Goal: Task Accomplishment & Management: Manage account settings

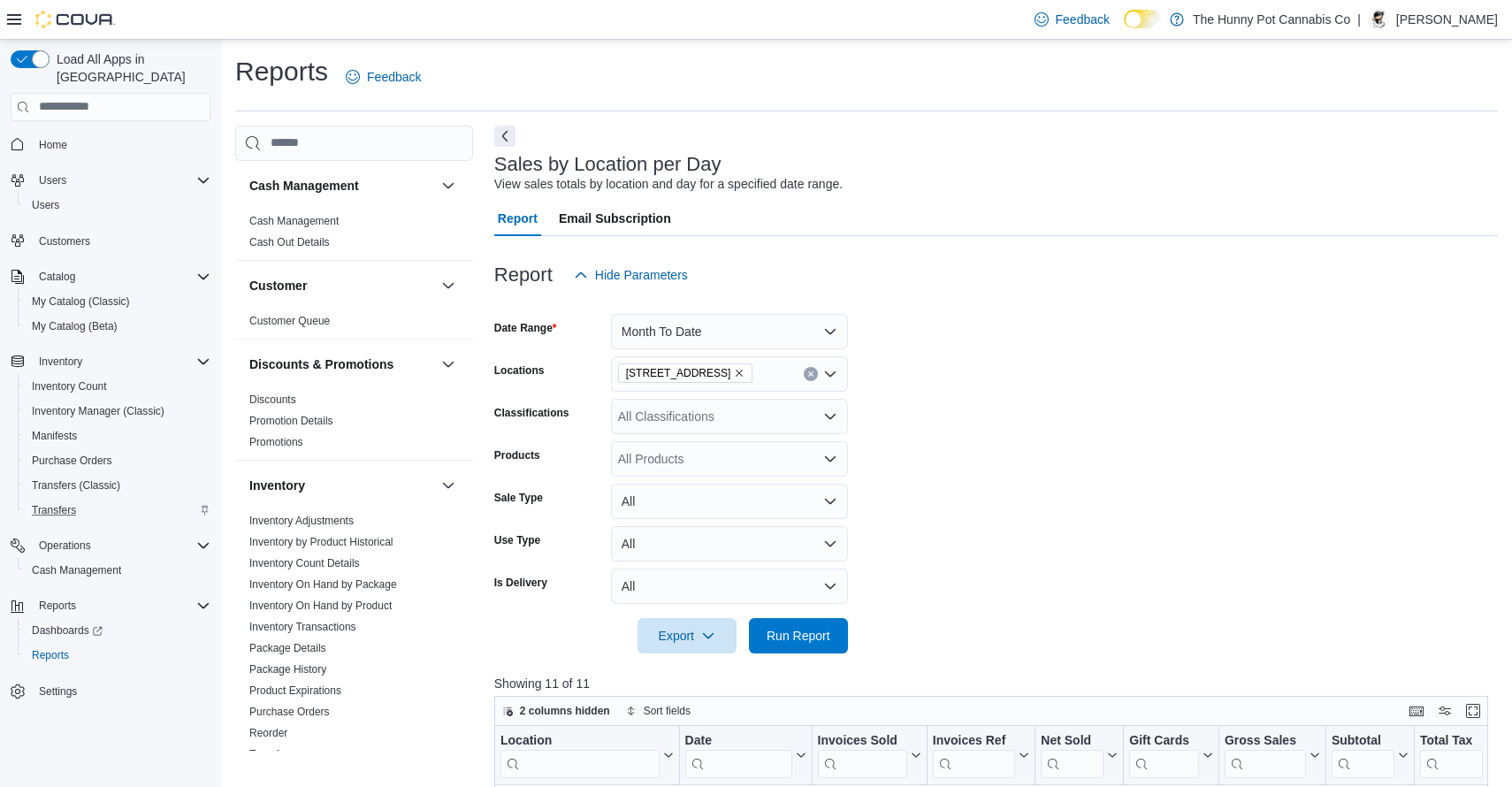
scroll to position [851, 0]
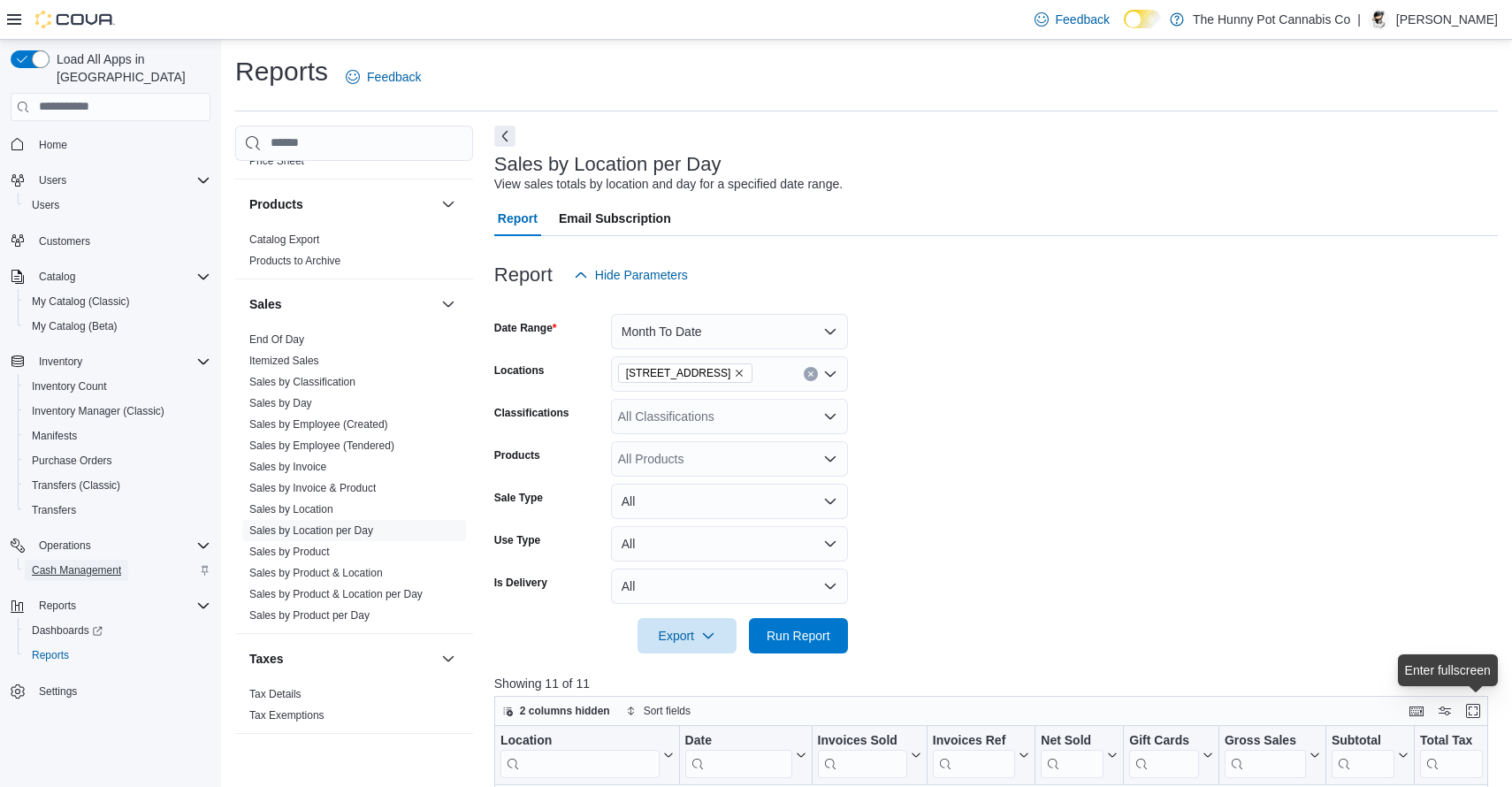
click at [103, 563] on span "Cash Management" at bounding box center [77, 570] width 89 height 14
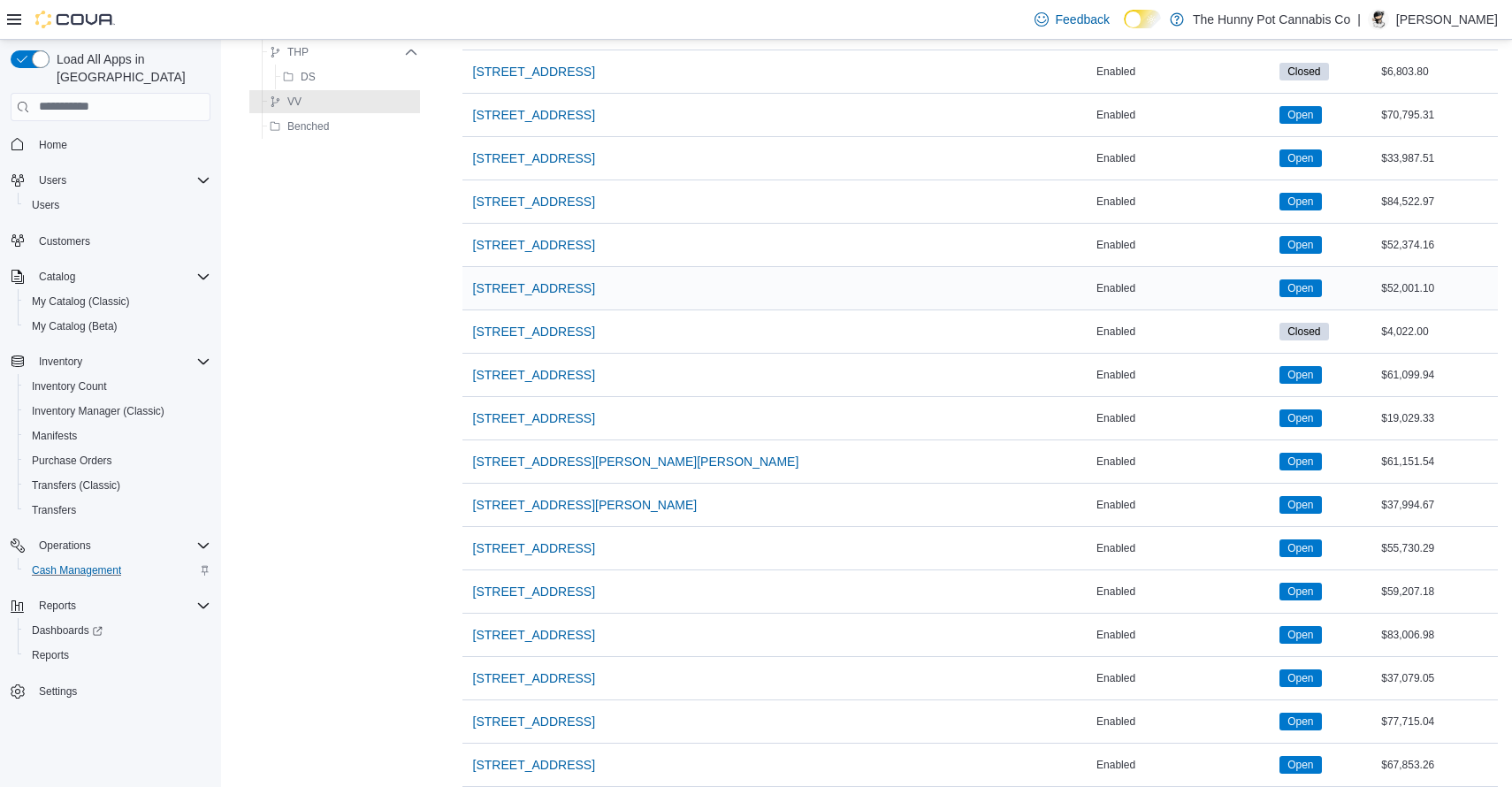
scroll to position [1416, 0]
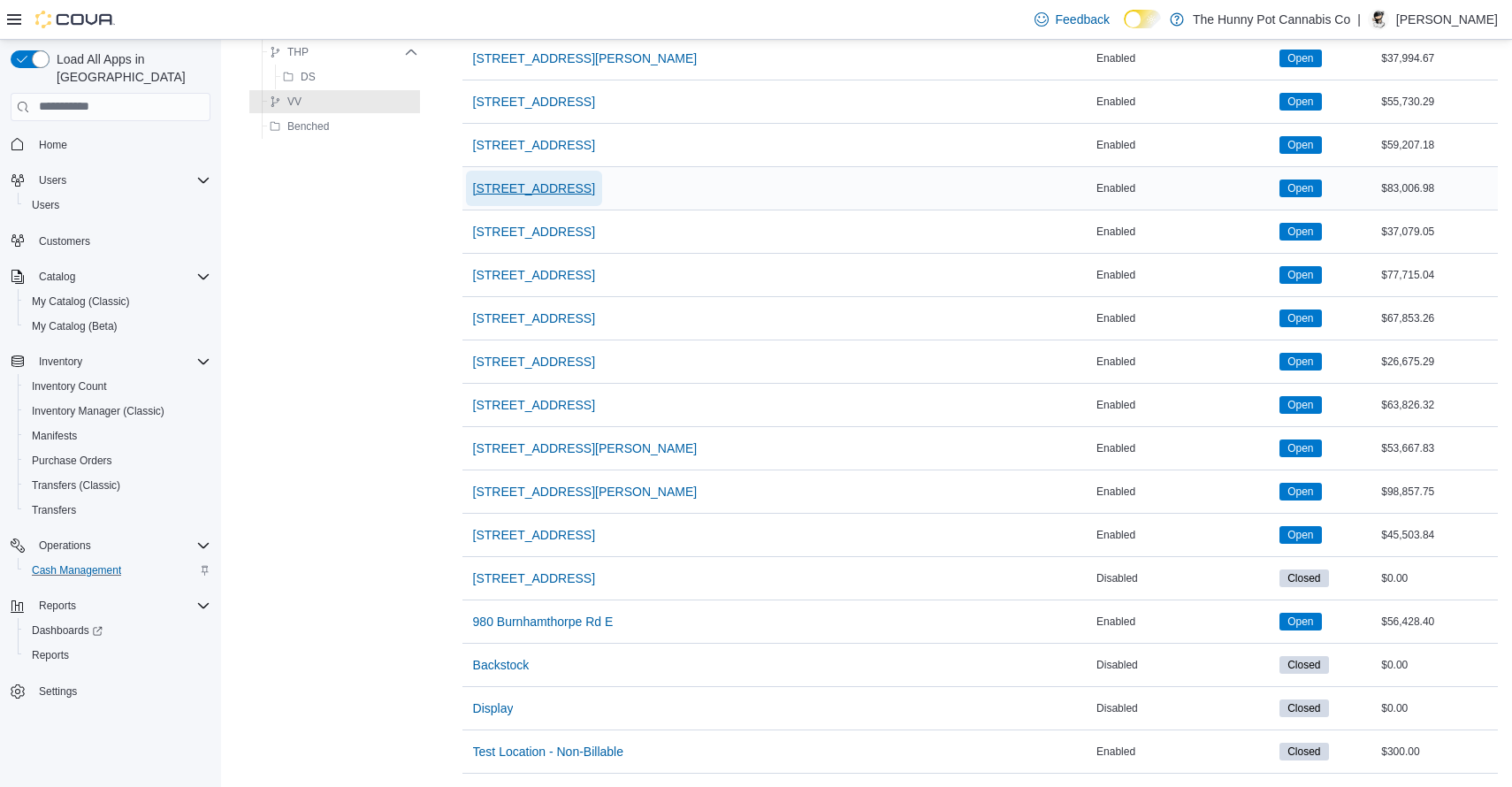
click at [593, 182] on span "[STREET_ADDRESS]" at bounding box center [534, 188] width 122 height 18
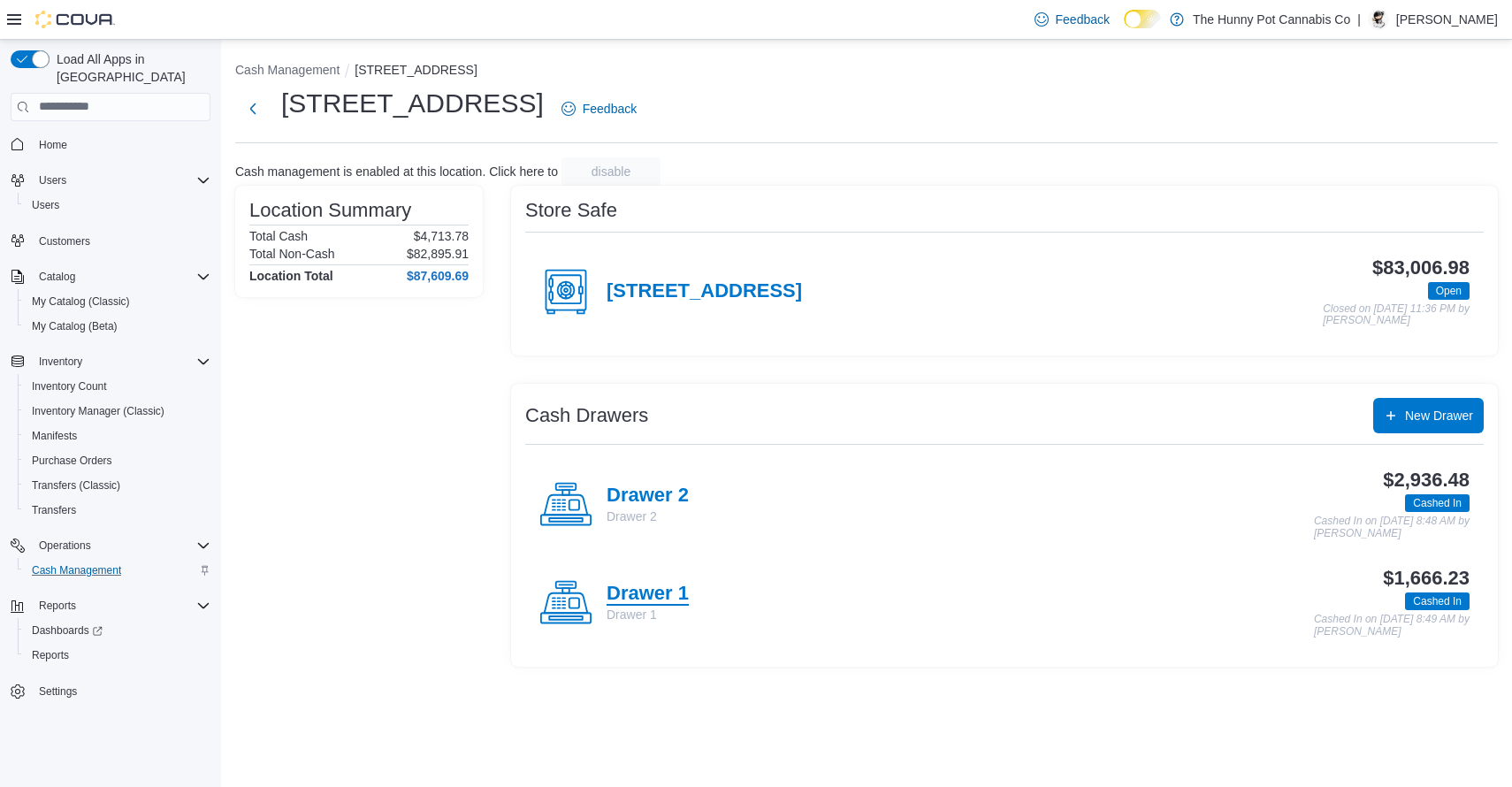
click at [662, 602] on h4 "Drawer 1" at bounding box center [647, 595] width 82 height 23
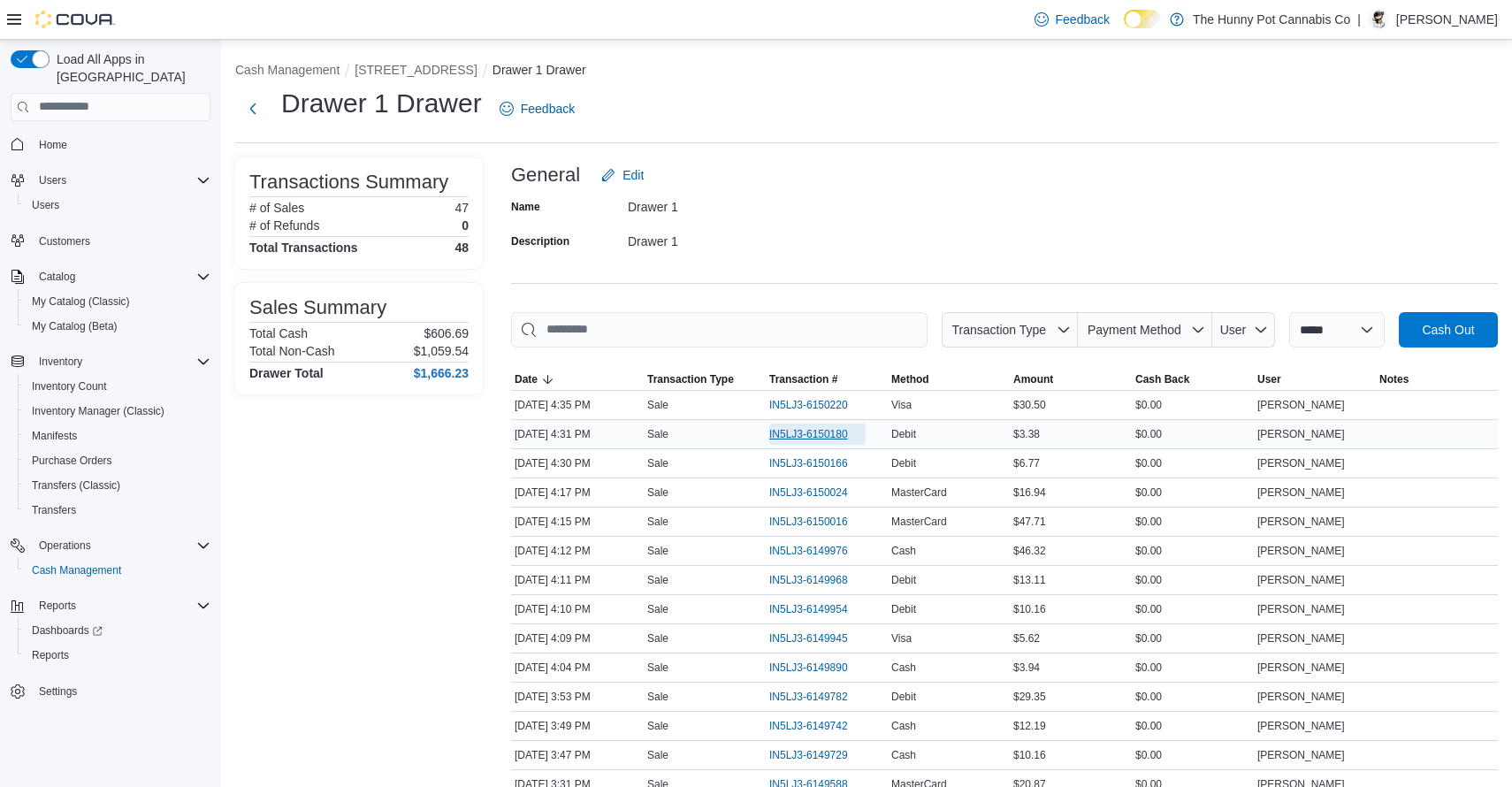
click at [811, 433] on span "IN5LJ3-6150180" at bounding box center [808, 433] width 79 height 14
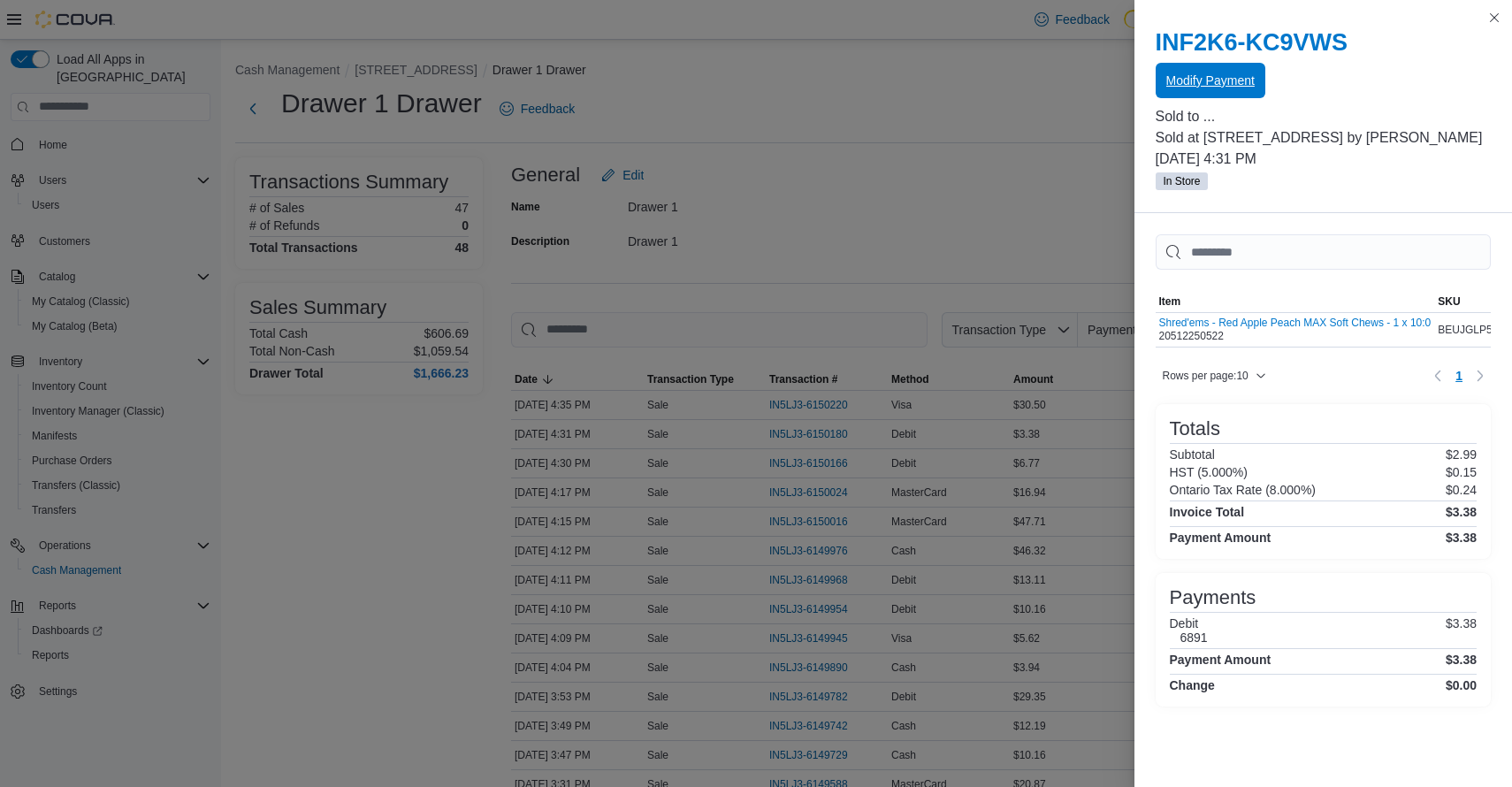
click at [1221, 96] on span "Modify Payment" at bounding box center [1210, 80] width 88 height 35
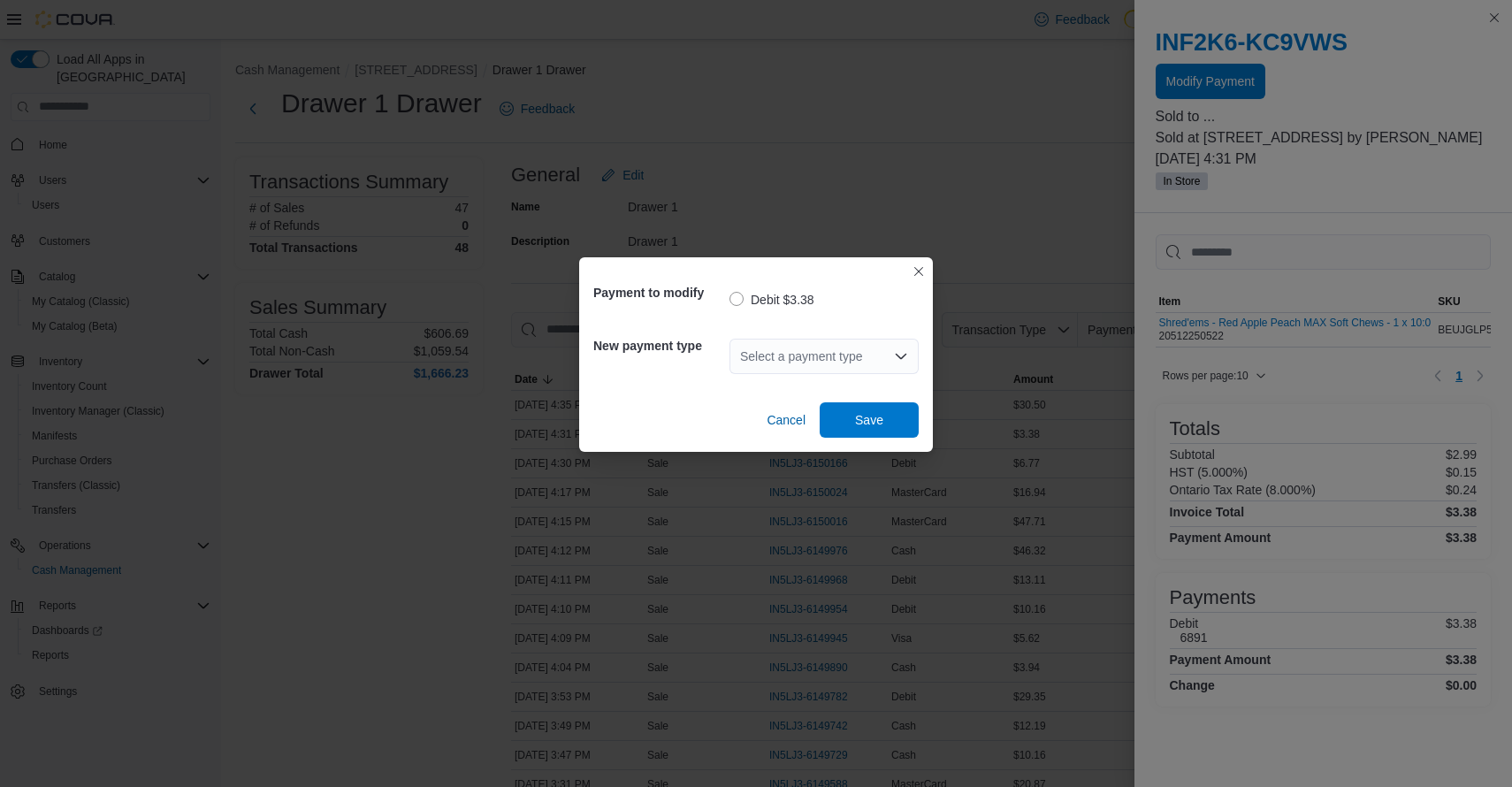
click at [863, 357] on div "Select a payment type" at bounding box center [824, 356] width 190 height 35
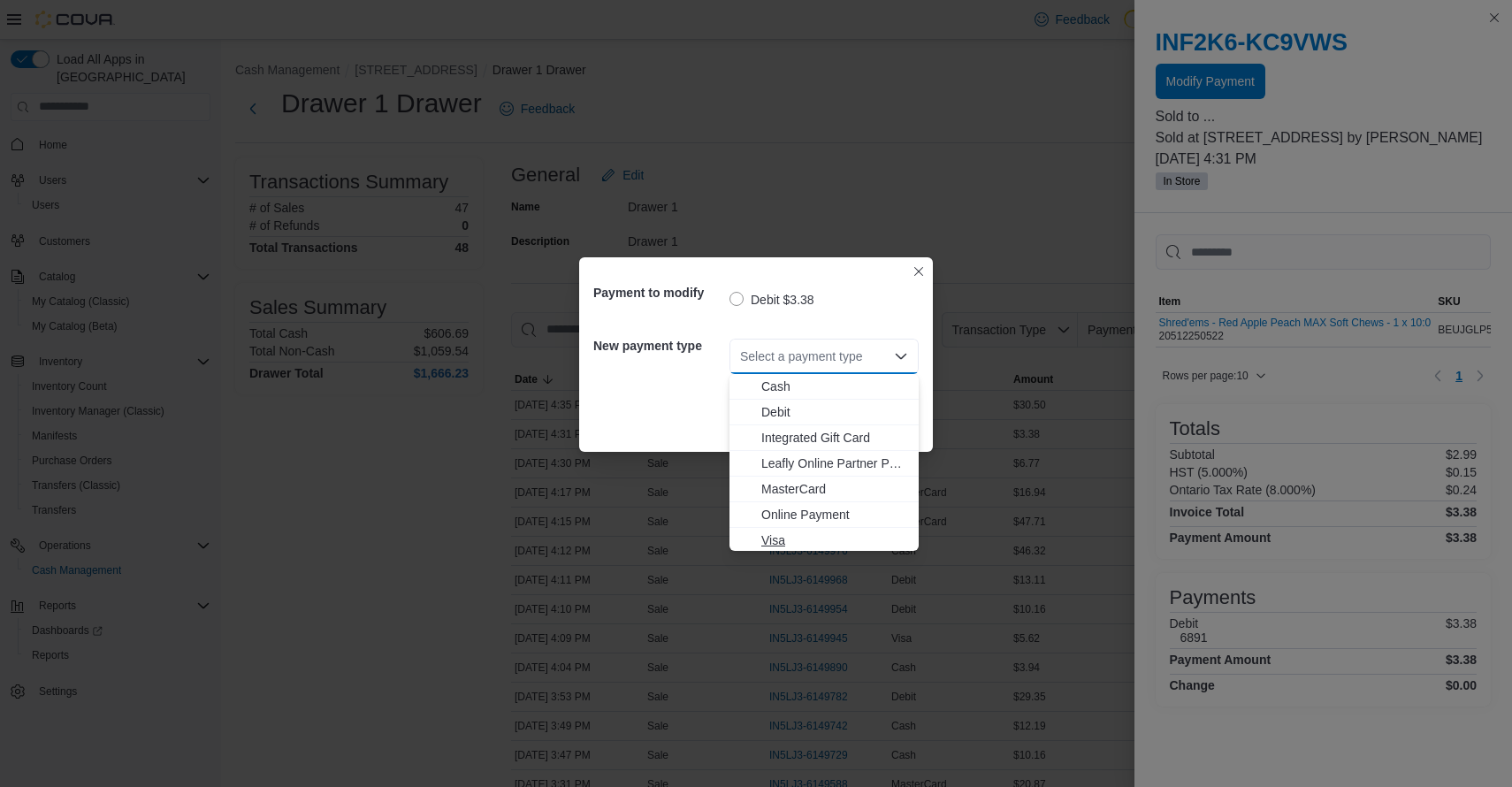
click at [774, 535] on span "Visa" at bounding box center [834, 540] width 147 height 18
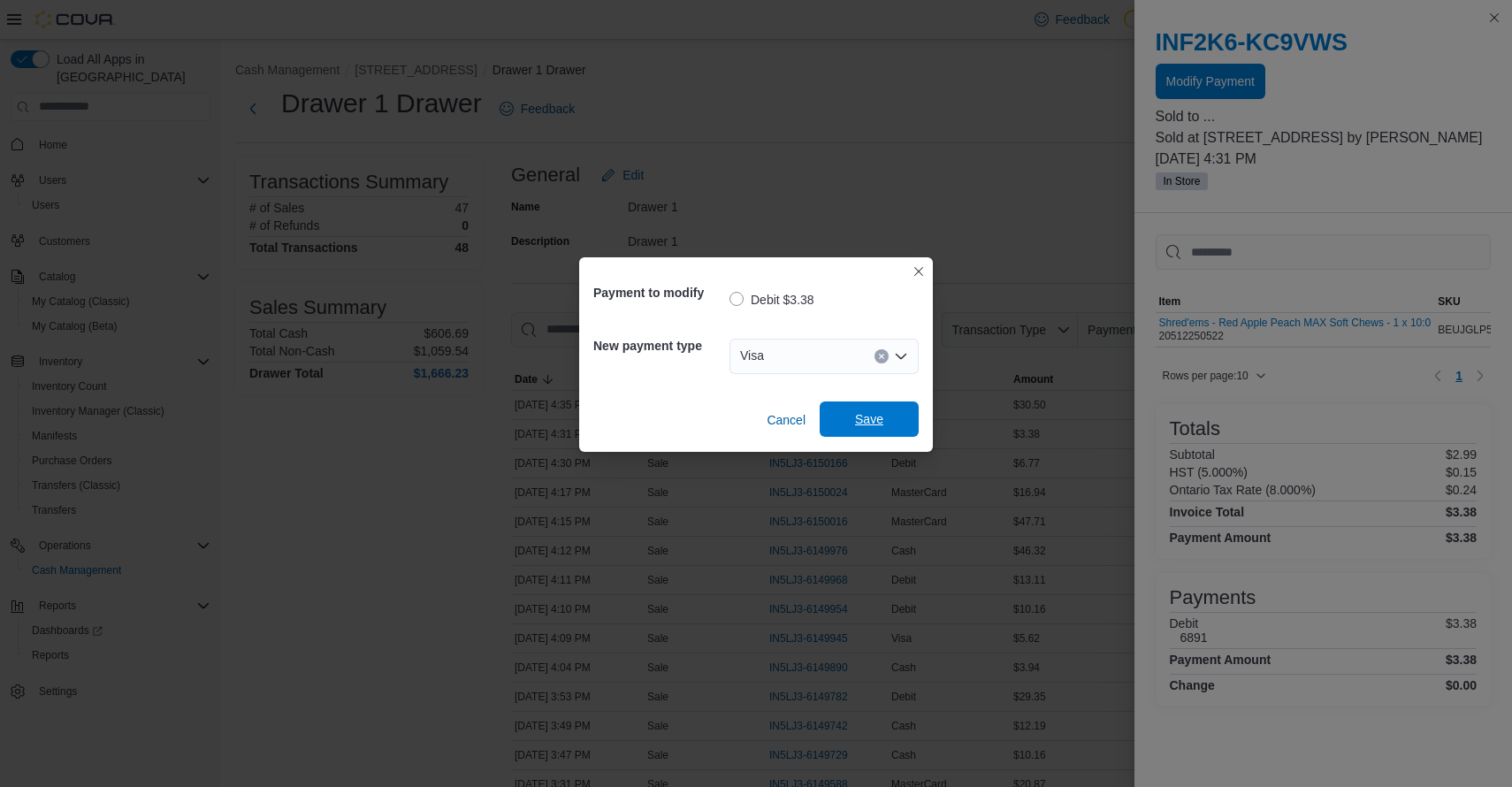
click at [870, 415] on span "Save" at bounding box center [869, 419] width 28 height 18
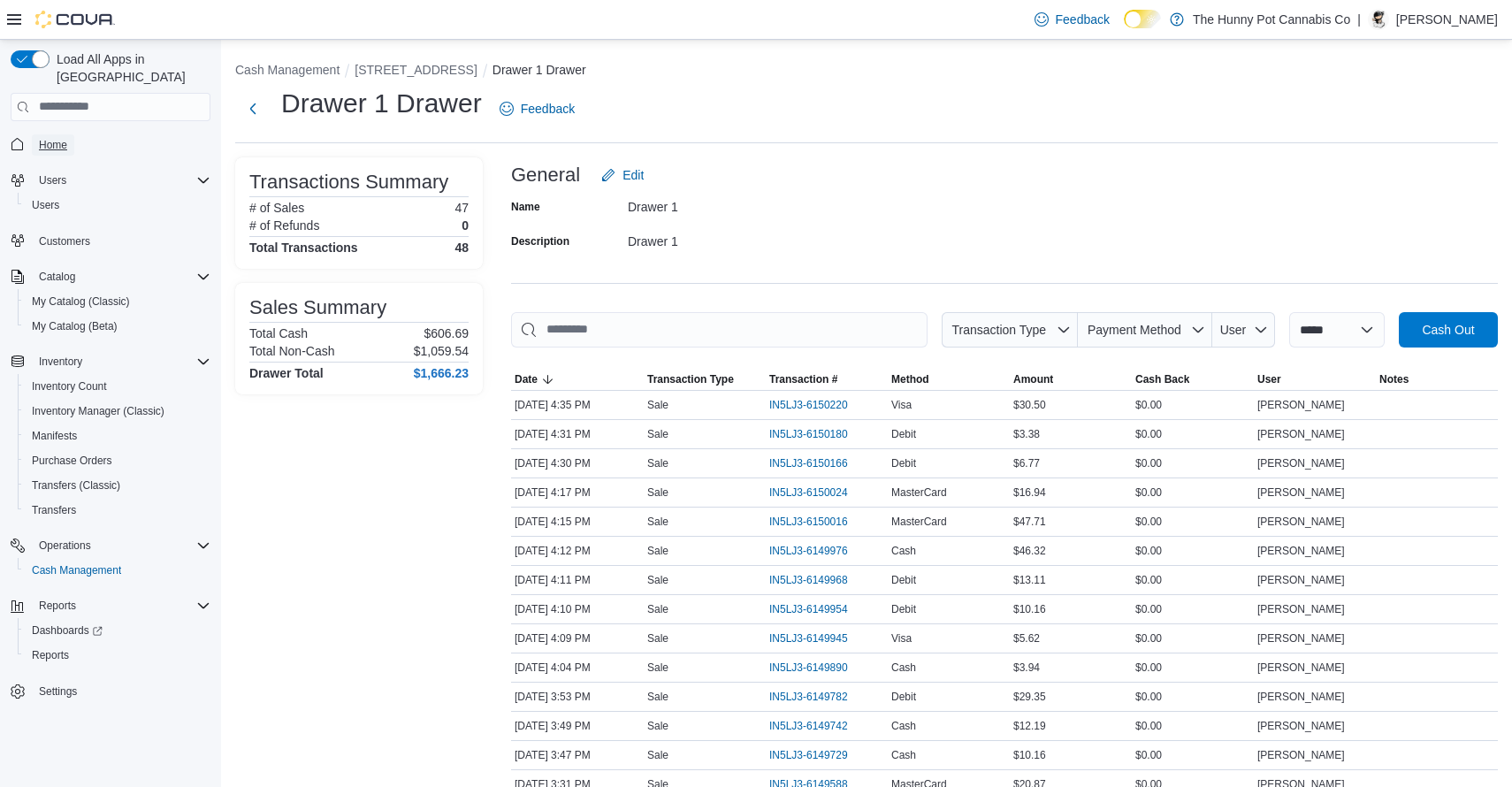
click at [64, 137] on span "Home" at bounding box center [53, 144] width 28 height 14
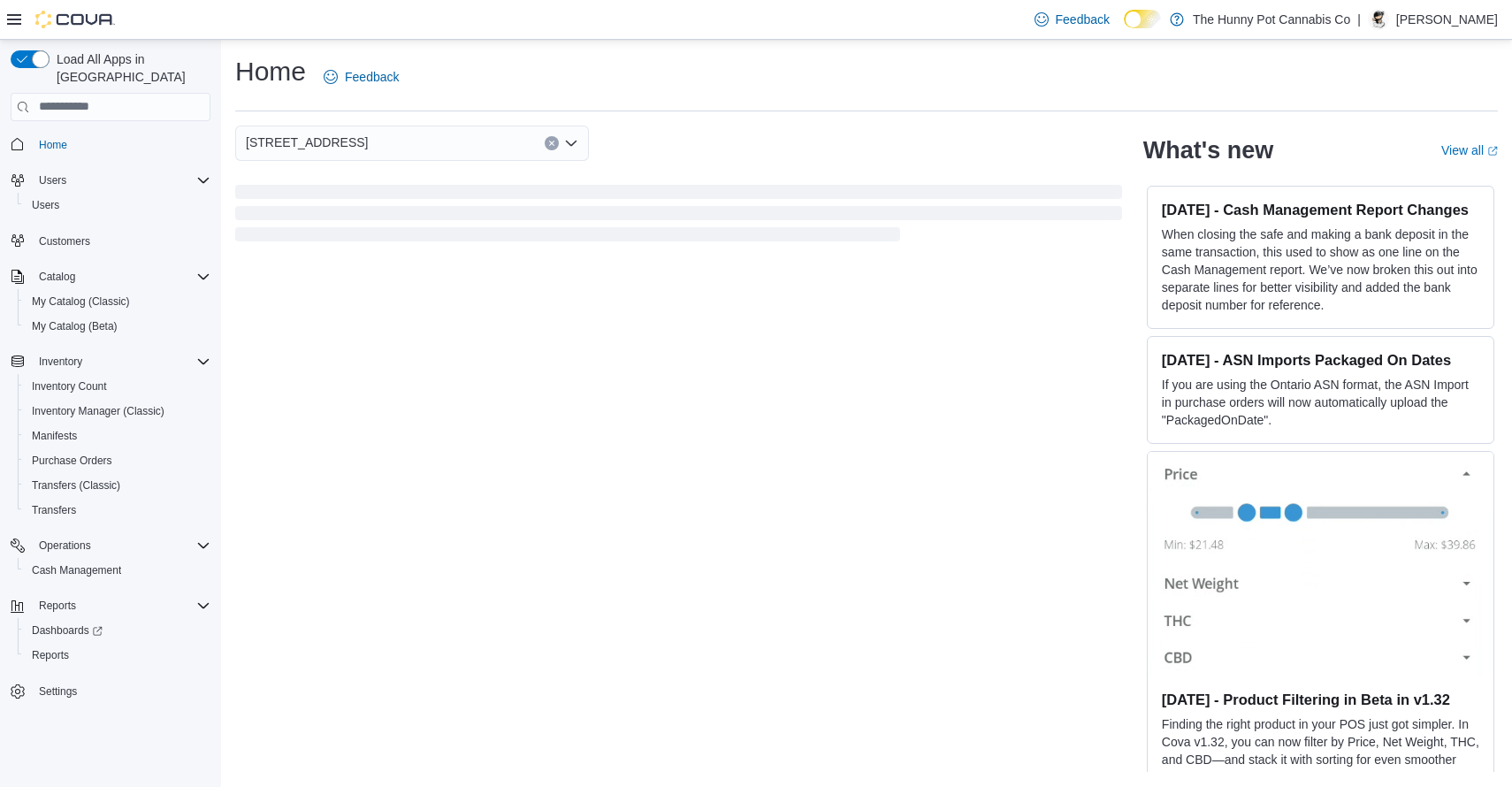
click at [631, 101] on div "Home Feedback" at bounding box center [866, 82] width 1263 height 58
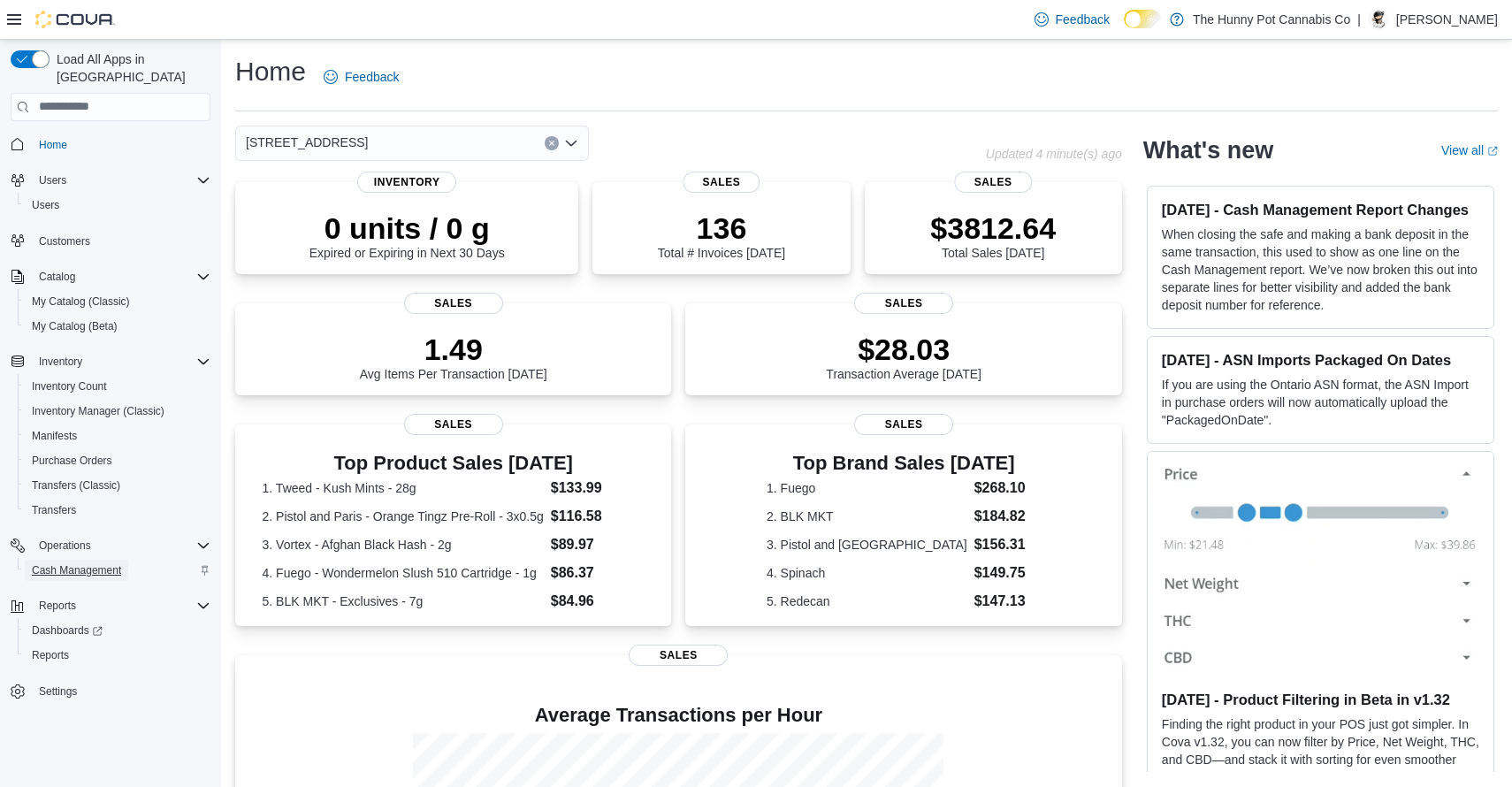
click at [112, 563] on span "Cash Management" at bounding box center [77, 570] width 89 height 14
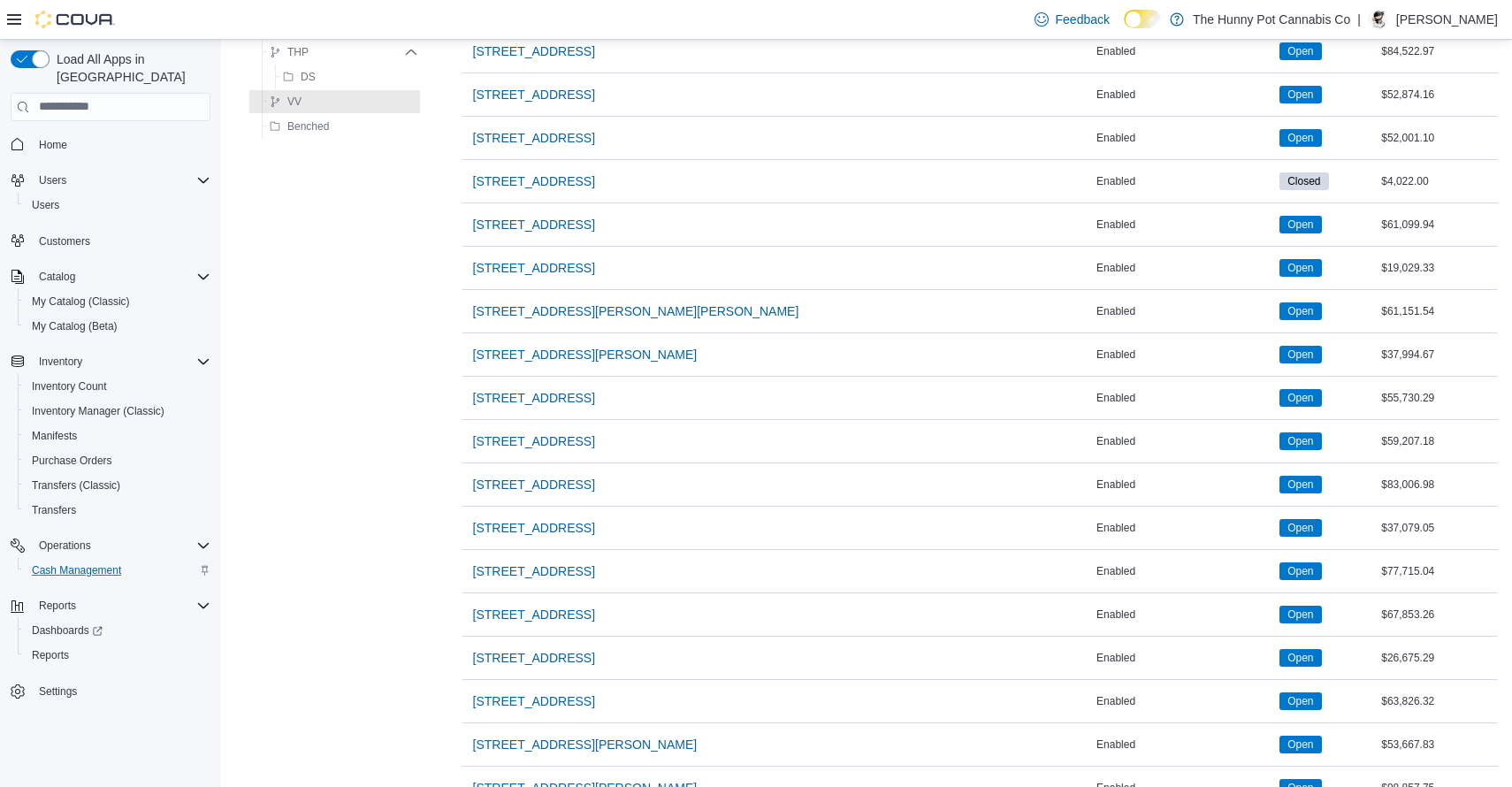
scroll to position [1416, 0]
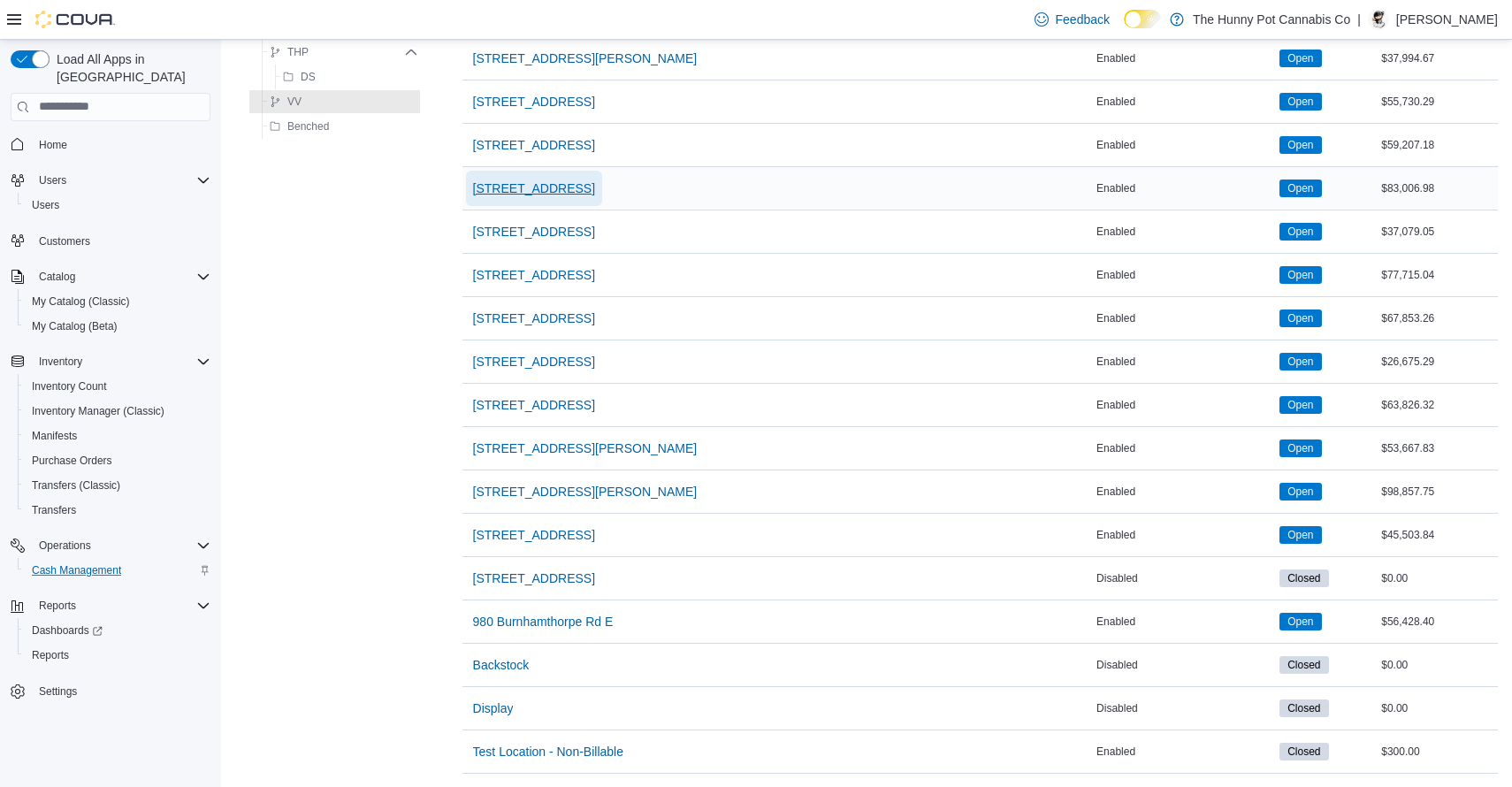
click at [583, 192] on span "[STREET_ADDRESS]" at bounding box center [534, 188] width 122 height 18
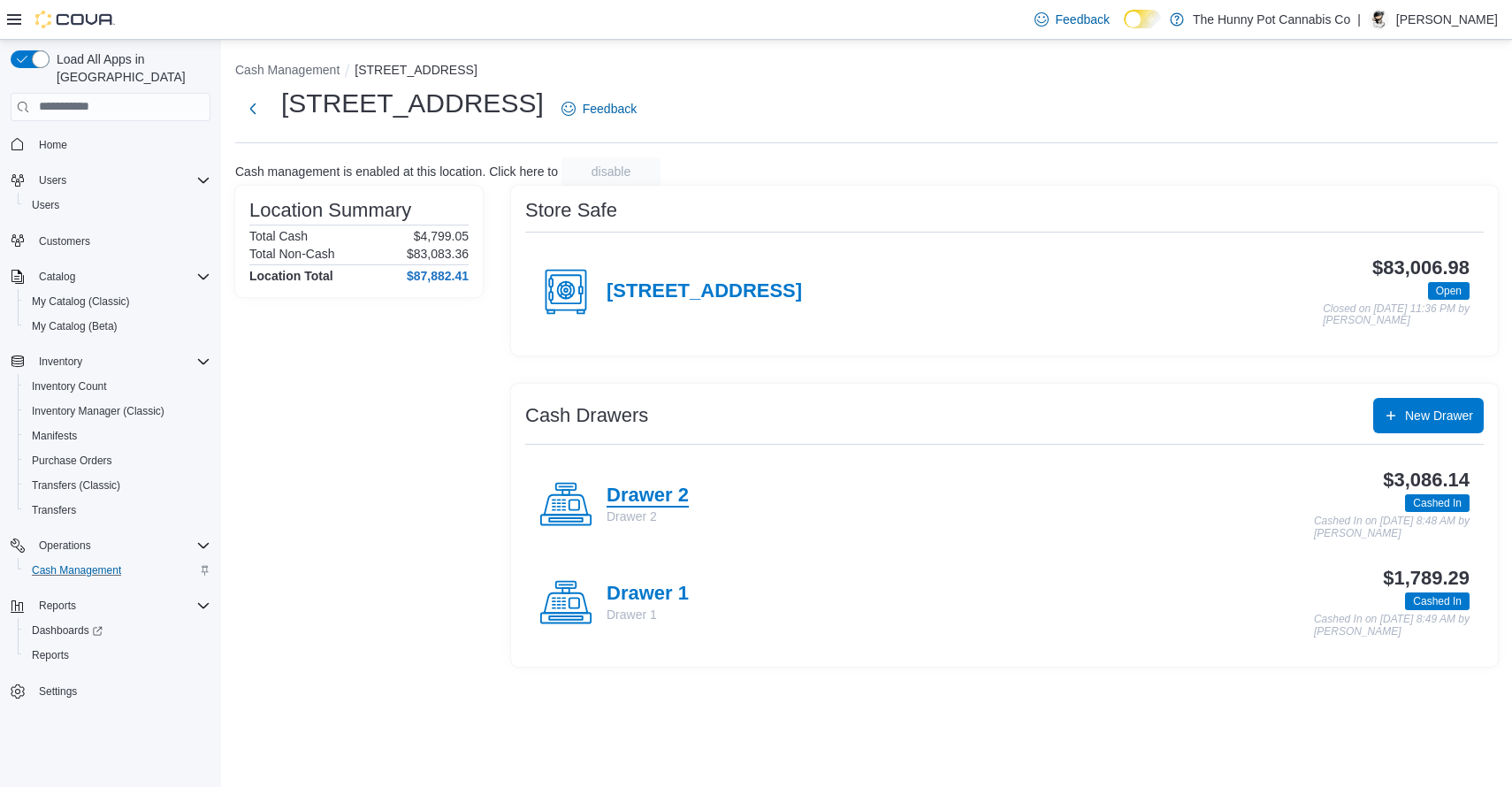
click at [648, 503] on h4 "Drawer 2" at bounding box center [647, 496] width 82 height 23
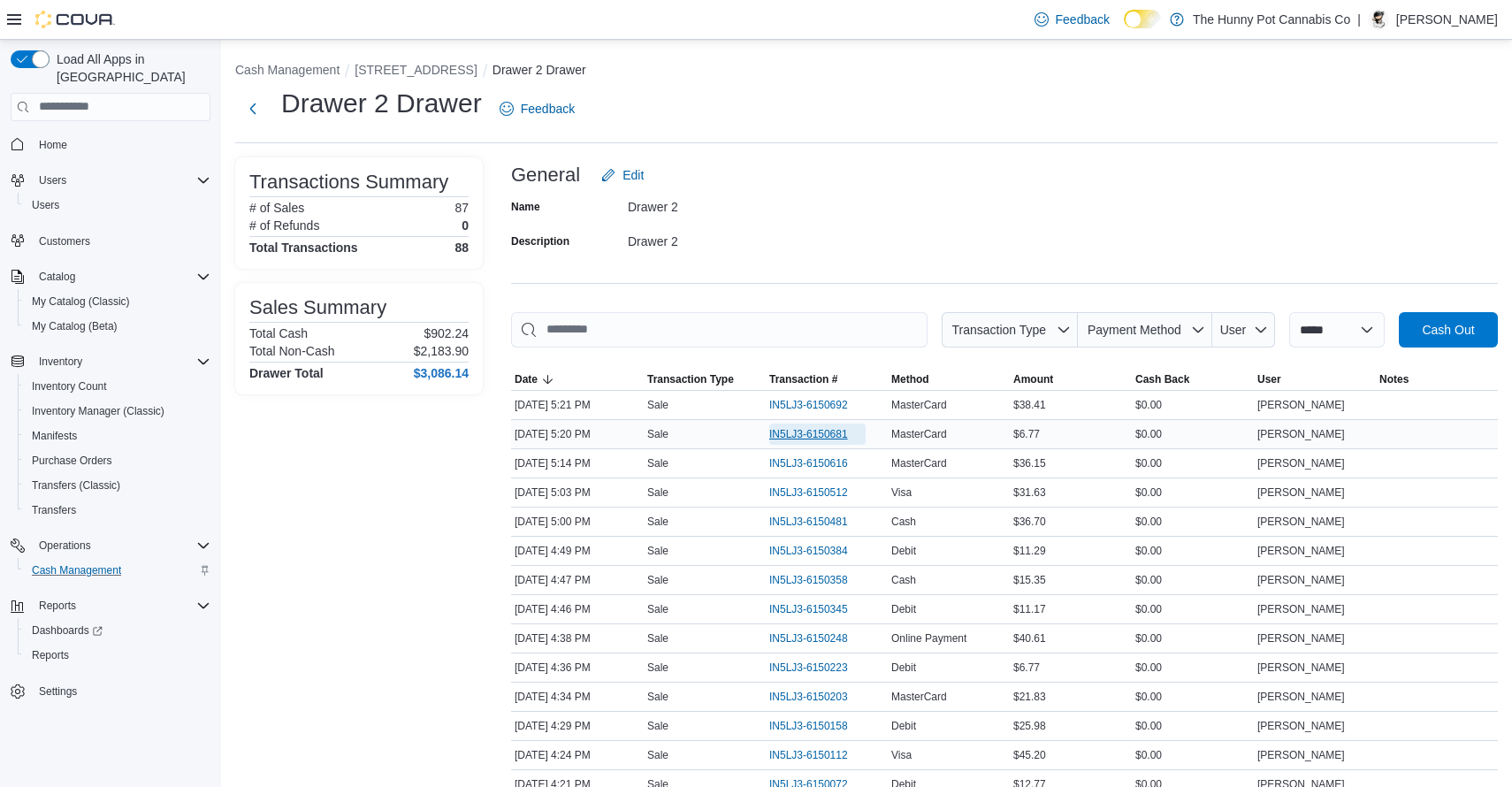
click at [832, 438] on span "IN5LJ3-6150681" at bounding box center [808, 433] width 79 height 14
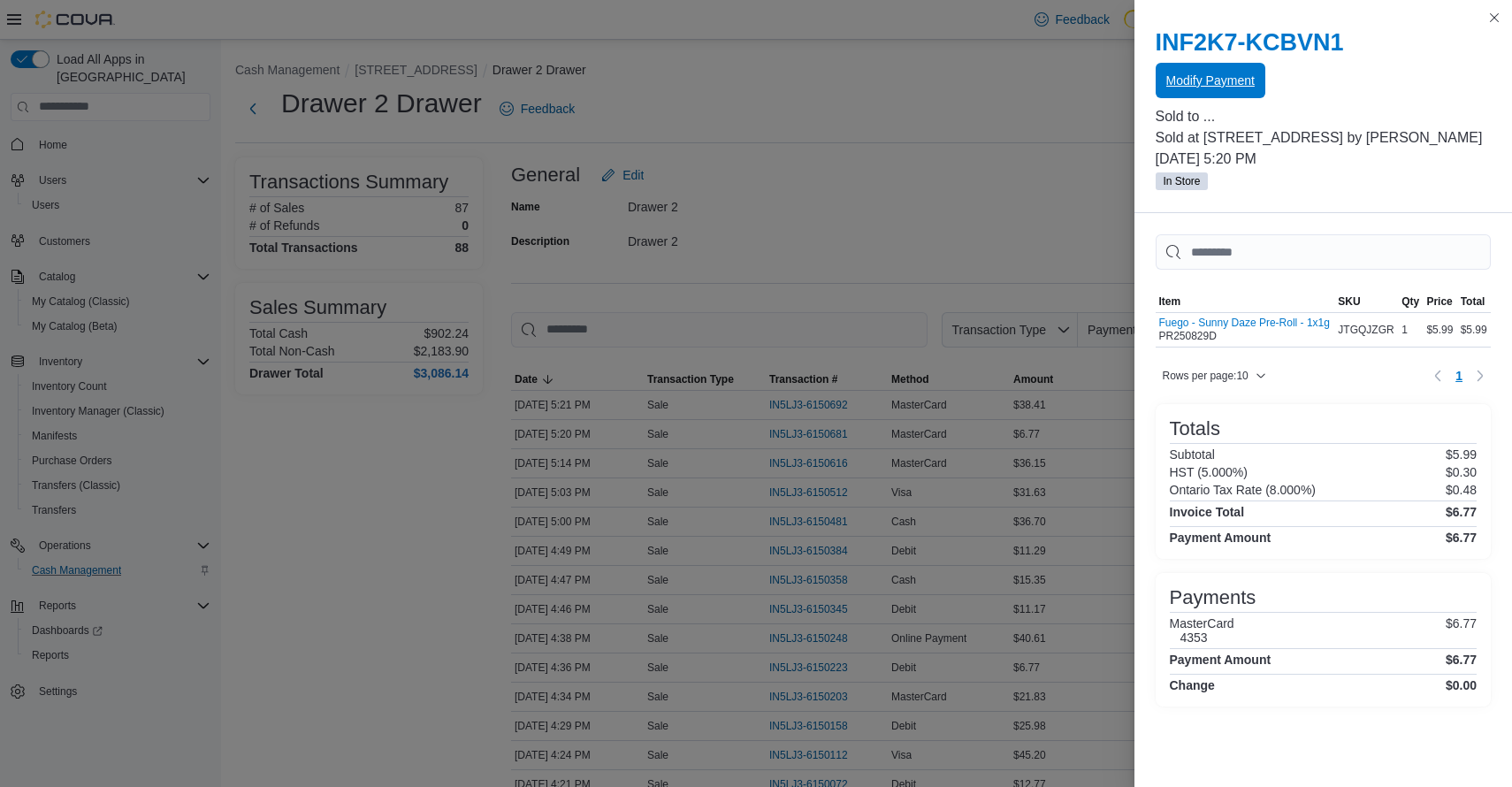
click at [1210, 93] on span "Modify Payment" at bounding box center [1210, 80] width 88 height 35
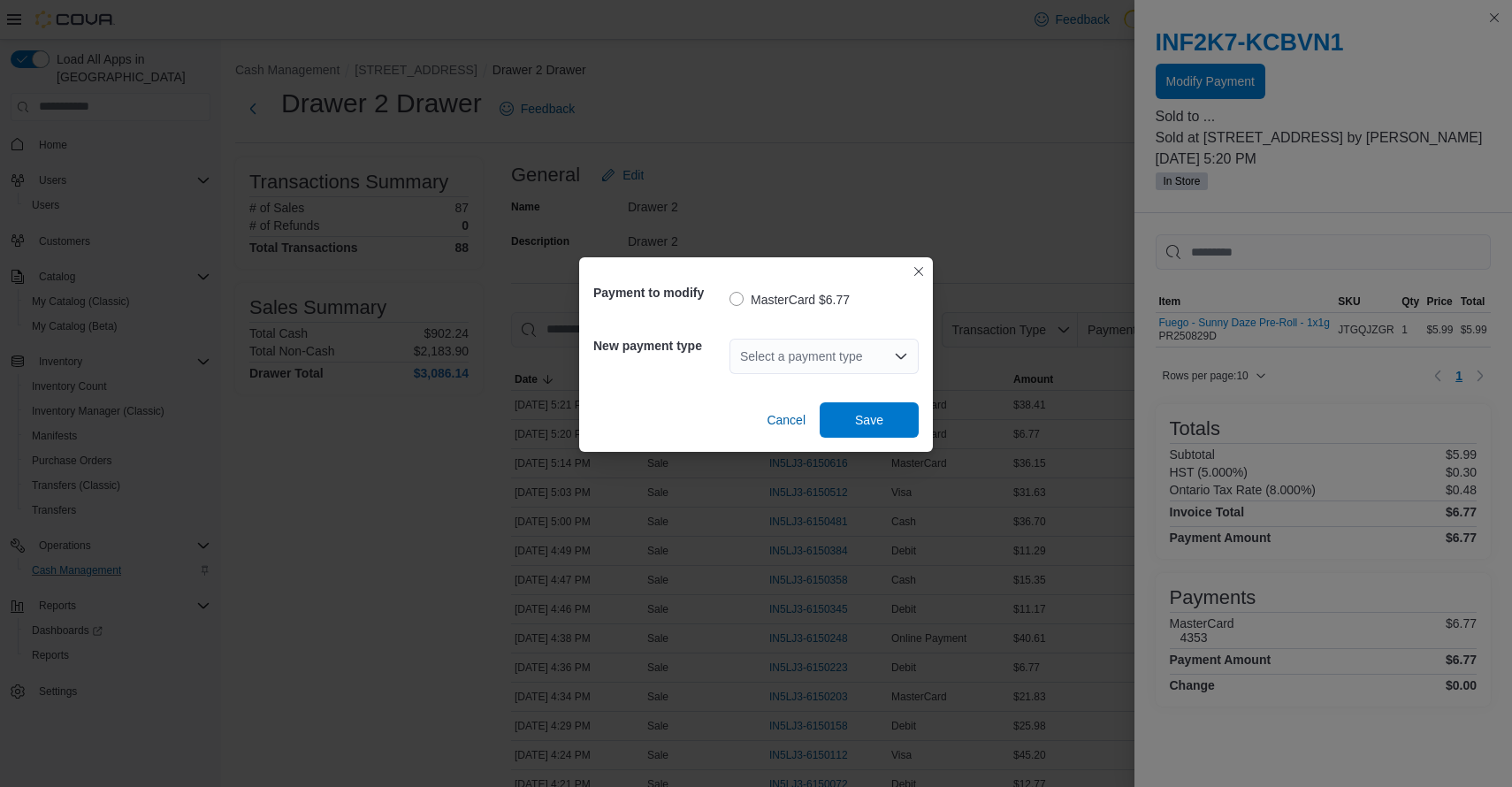
click at [803, 366] on div "Select a payment type" at bounding box center [824, 356] width 190 height 35
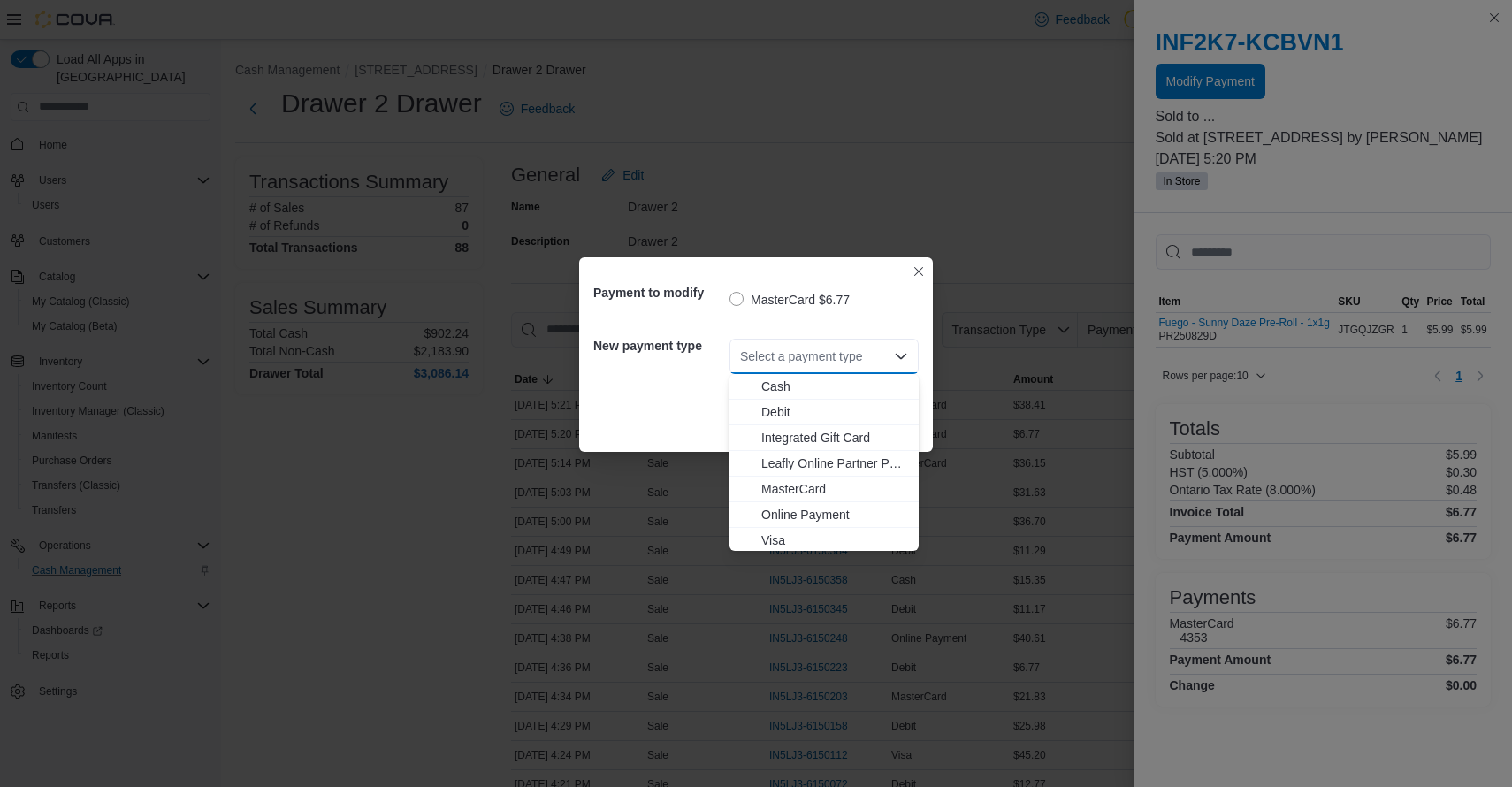
click at [769, 541] on span "Visa" at bounding box center [834, 540] width 147 height 18
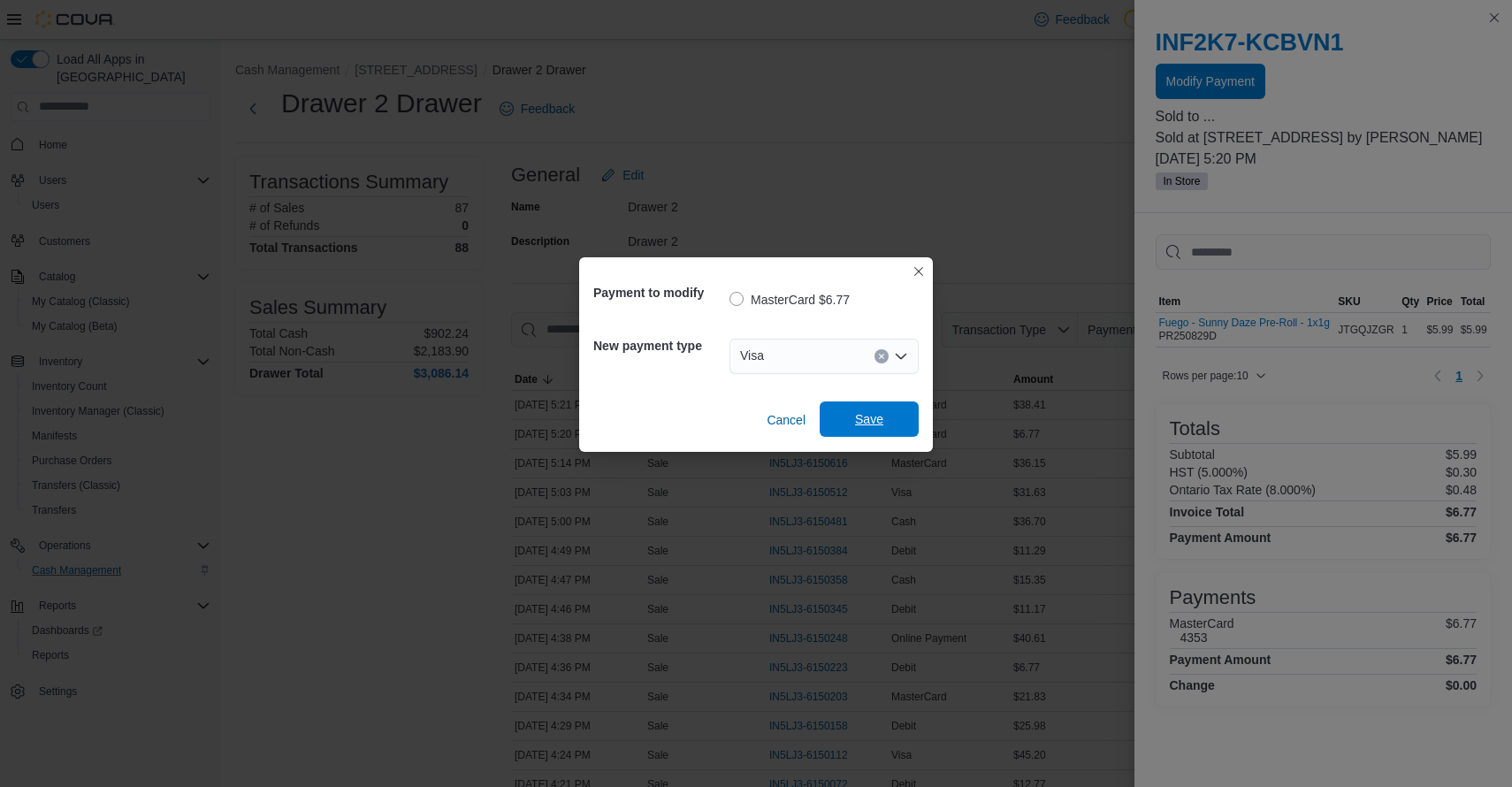
click at [868, 410] on span "Save" at bounding box center [869, 418] width 78 height 35
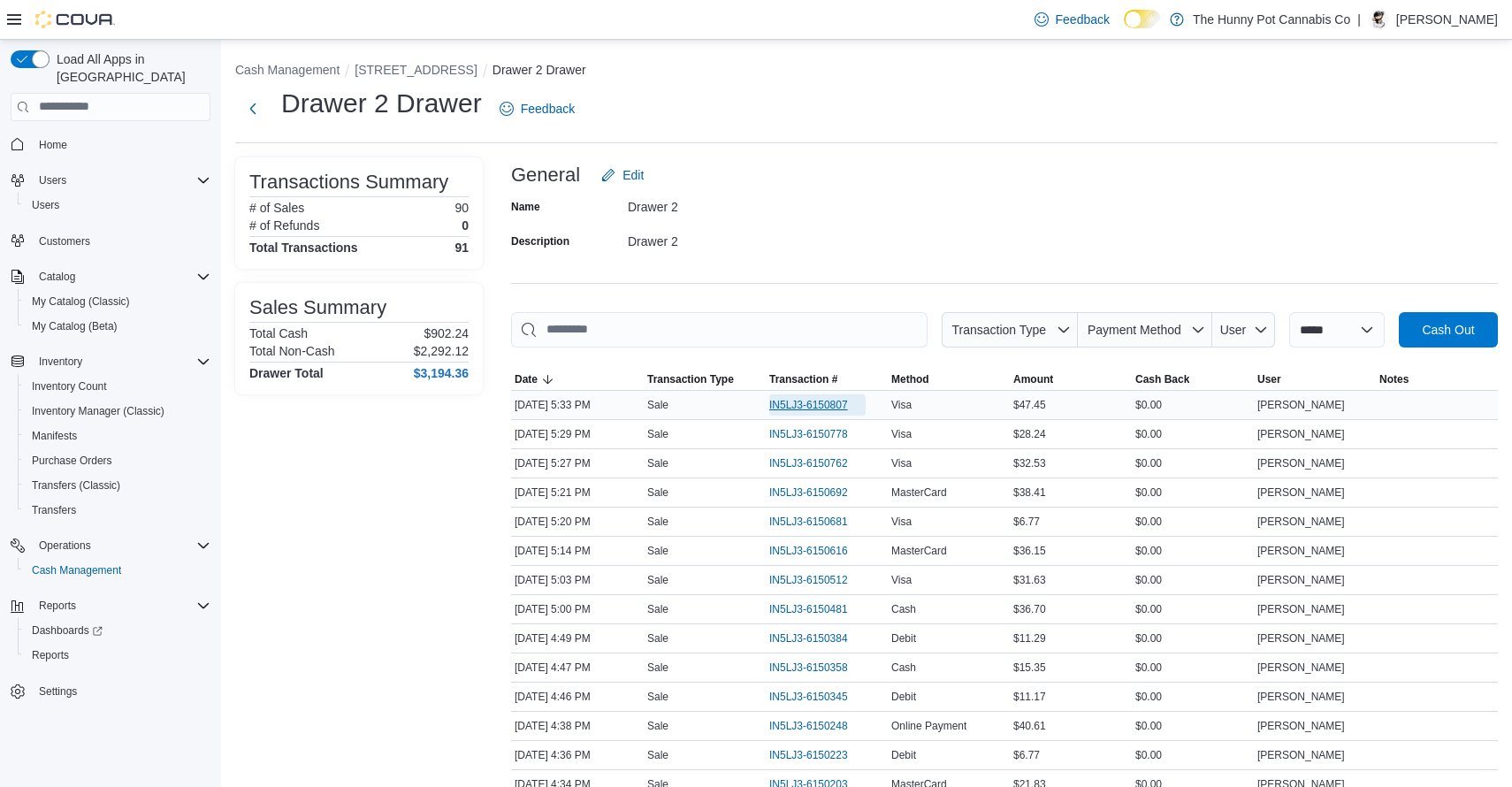
click at [794, 402] on span "IN5LJ3-6150807" at bounding box center [808, 405] width 79 height 14
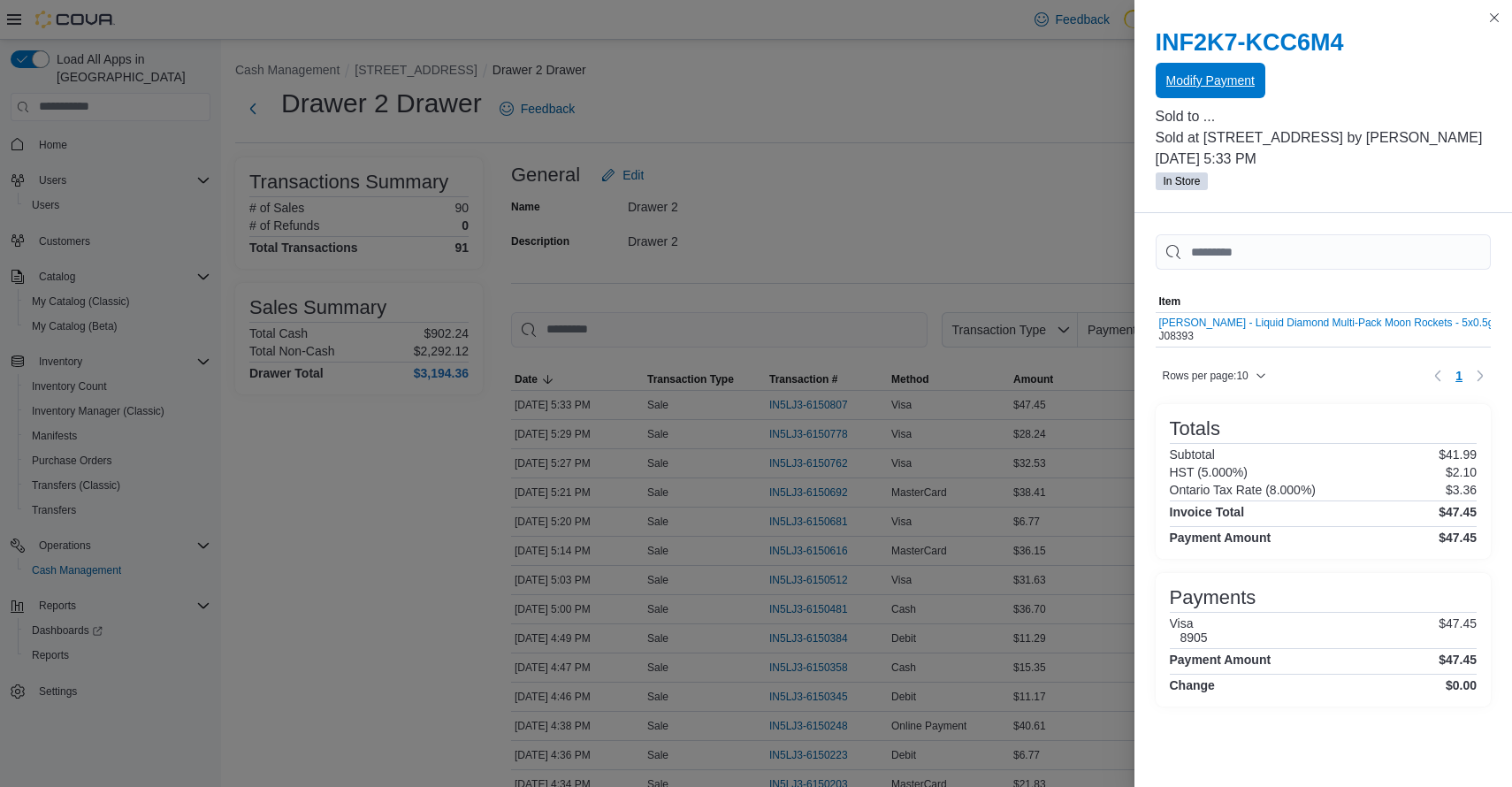
click at [1228, 99] on div "Modify Payment" at bounding box center [1323, 81] width 336 height 35
click at [1208, 72] on span "Modify Payment" at bounding box center [1210, 80] width 88 height 35
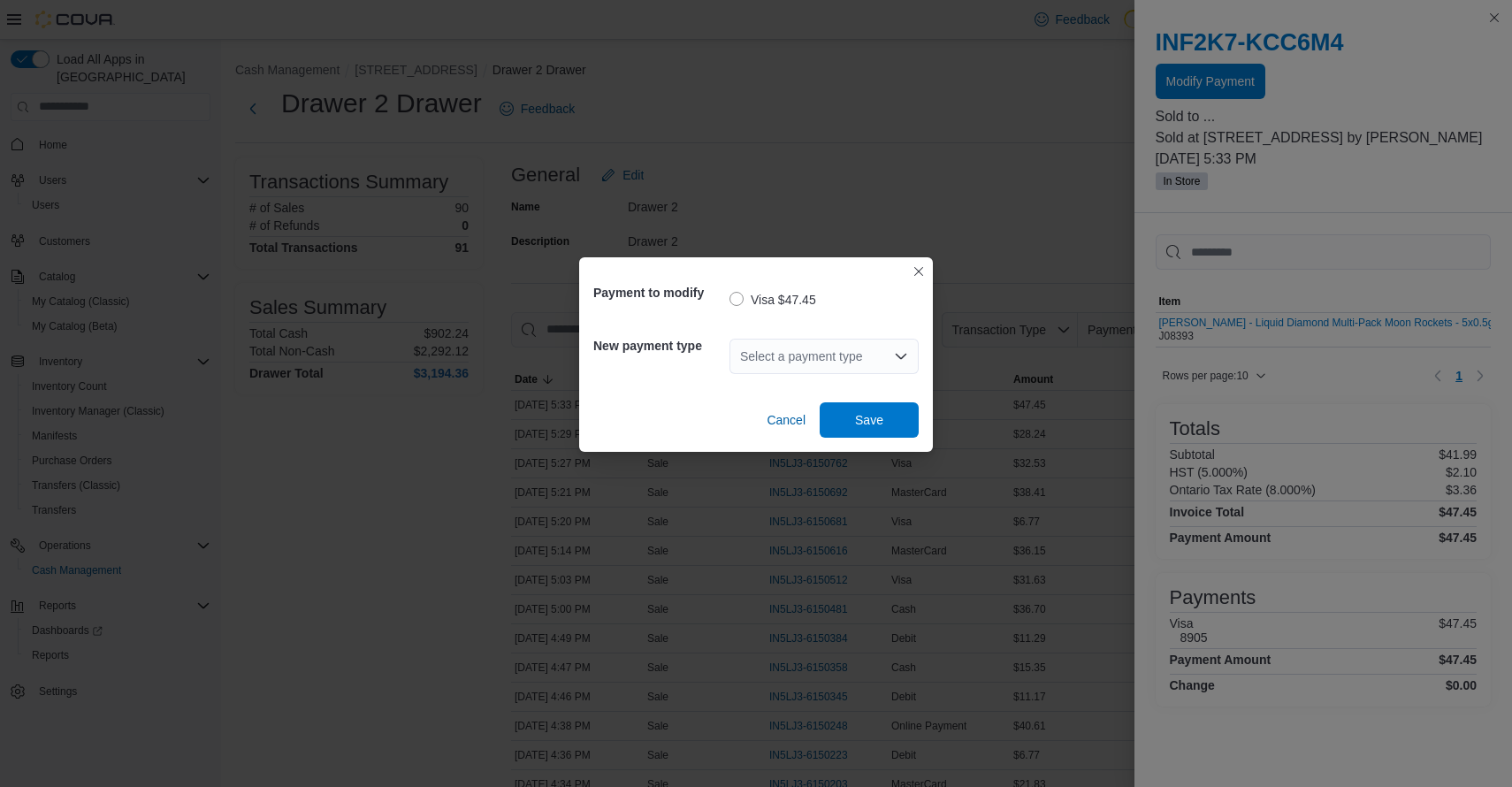
click at [798, 364] on div "Select a payment type" at bounding box center [824, 356] width 190 height 35
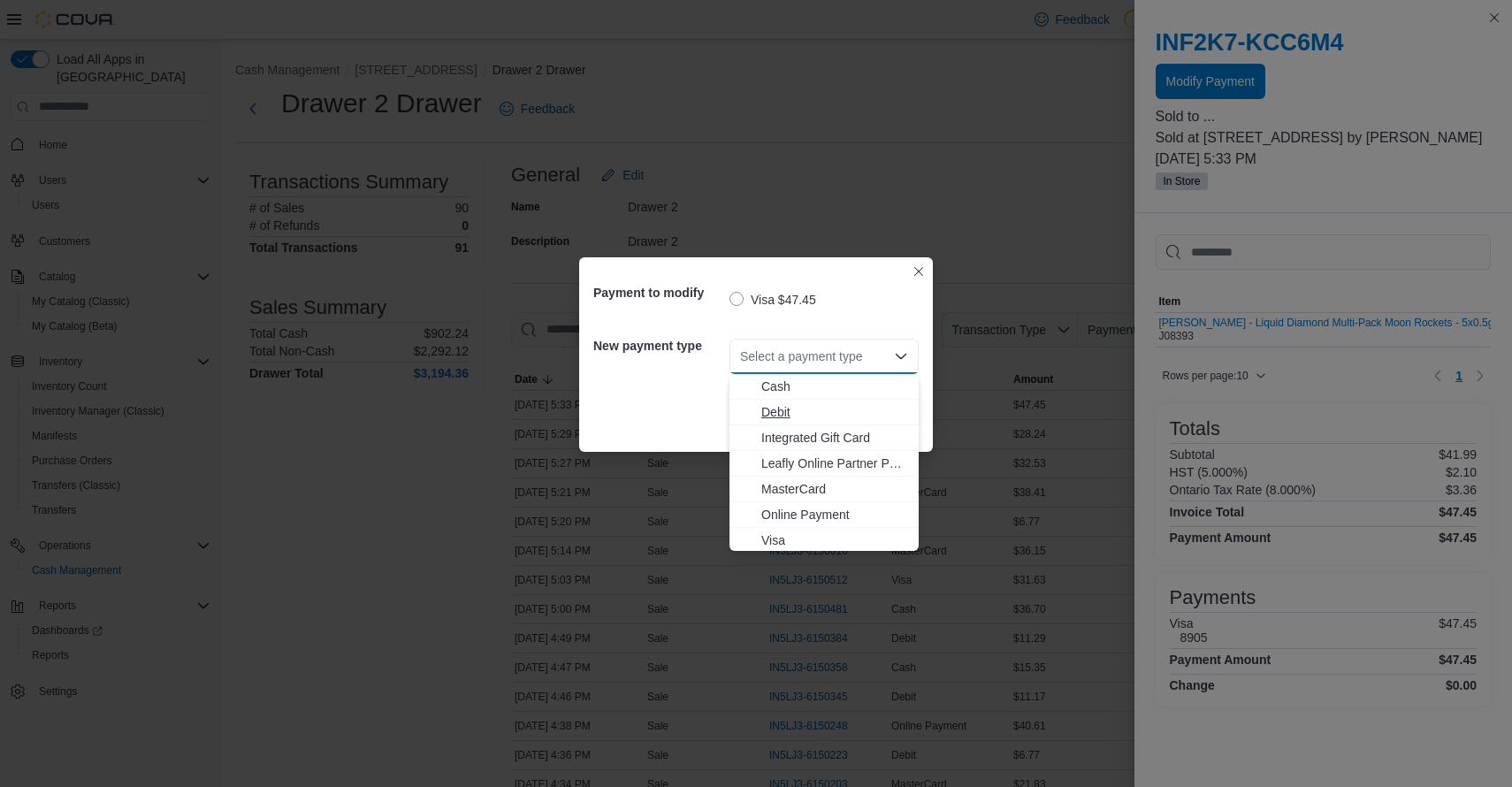
click at [770, 411] on span "Debit" at bounding box center [834, 412] width 147 height 18
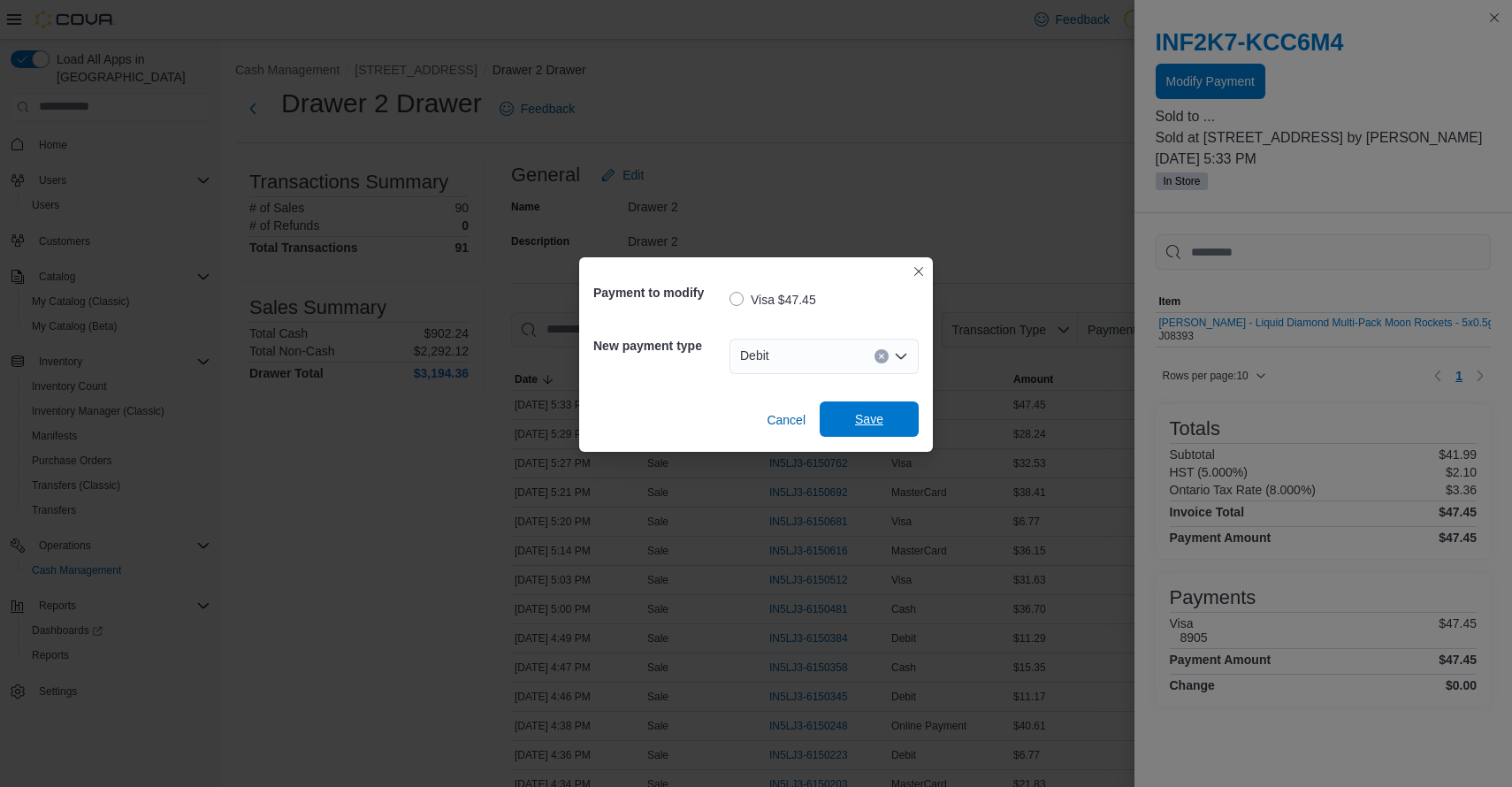
click at [859, 411] on span "Save" at bounding box center [869, 418] width 78 height 35
